Goal: Check status: Check status

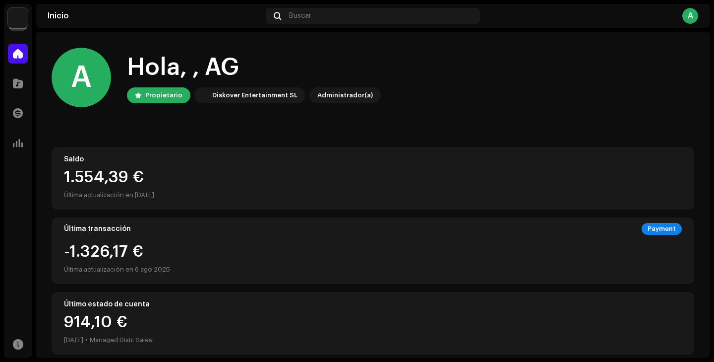
click at [47, 14] on div "Inicio Buscar A" at bounding box center [373, 16] width 674 height 24
click at [10, 17] on img at bounding box center [18, 18] width 20 height 20
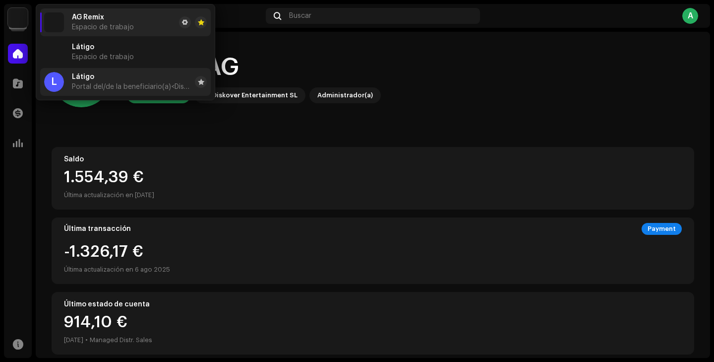
click at [94, 80] on div "Látigo Portal del/de la beneficiario(a) <Diskover Entertainment SL>" at bounding box center [131, 82] width 119 height 18
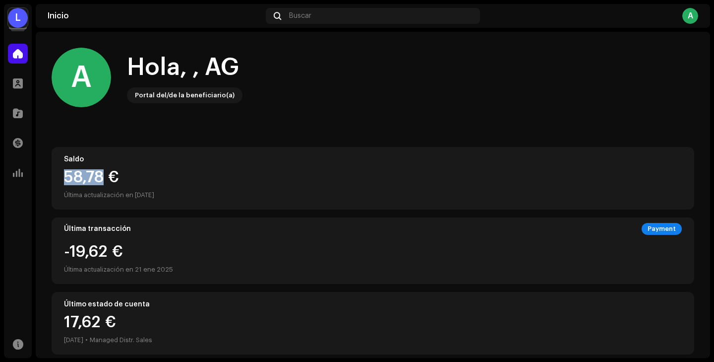
drag, startPoint x: 66, startPoint y: 180, endPoint x: 106, endPoint y: 180, distance: 40.2
click at [106, 180] on div "58,78 €" at bounding box center [373, 177] width 618 height 16
copy div "58,78"
click at [19, 17] on div "L" at bounding box center [18, 18] width 20 height 20
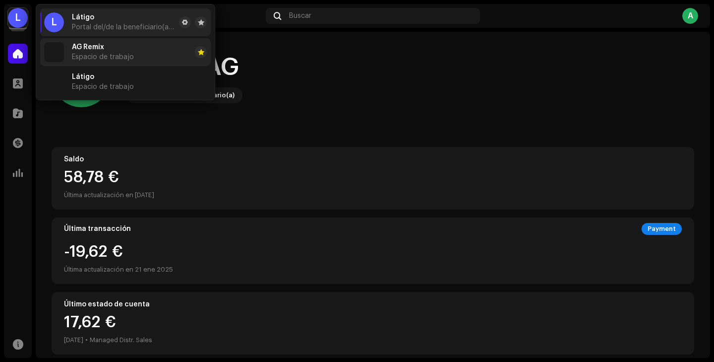
click at [88, 55] on span "Espacio de trabajo" at bounding box center [103, 57] width 62 height 8
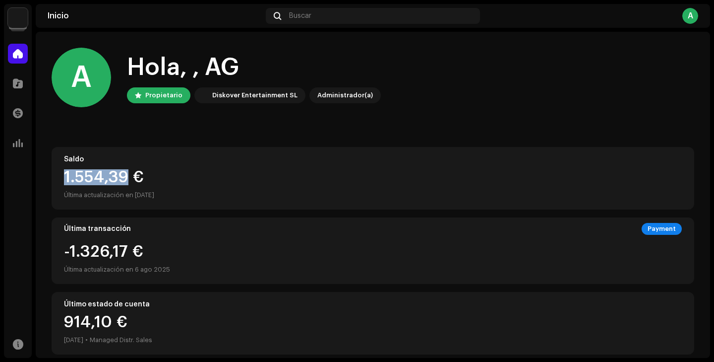
drag, startPoint x: 126, startPoint y: 179, endPoint x: 66, endPoint y: 179, distance: 59.5
click at [66, 179] on div "1.554,39 €" at bounding box center [373, 177] width 618 height 16
copy div "1.554,39"
